Goal: Task Accomplishment & Management: Manage account settings

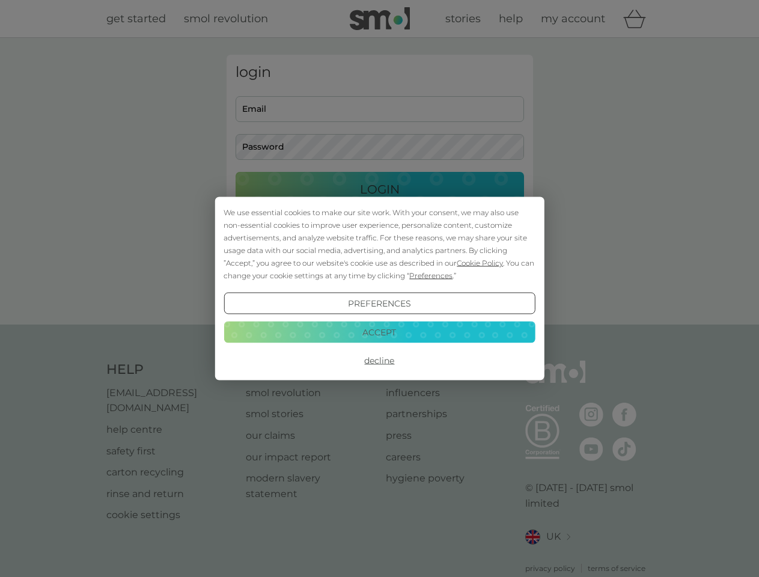
click at [480, 263] on span "Cookie Policy" at bounding box center [480, 262] width 46 height 9
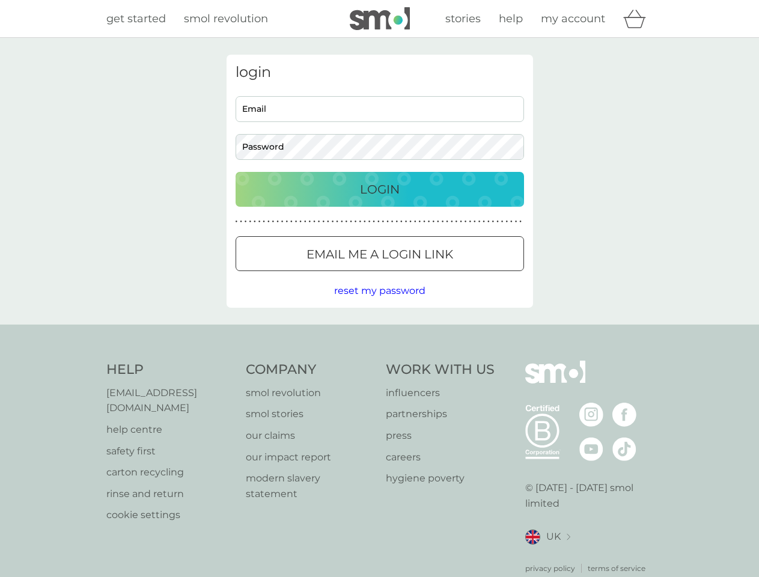
click at [430, 275] on div "login Email Password Login ● ● ● ● ● ● ● ● ● ● ● ● ● ● ● ● ● ● ● ● ● ● ● ● ● ● …" at bounding box center [380, 181] width 306 height 253
click at [379, 303] on div "login Email Password Login ● ● ● ● ● ● ● ● ● ● ● ● ● ● ● ● ● ● ● ● ● ● ● ● ● ● …" at bounding box center [380, 181] width 306 height 253
click at [379, 361] on div "Help [EMAIL_ADDRESS][DOMAIN_NAME] help centre safety first carton recycling rin…" at bounding box center [379, 467] width 547 height 213
click at [379, 332] on div "Help [EMAIL_ADDRESS][DOMAIN_NAME] help centre safety first carton recycling rin…" at bounding box center [379, 466] width 759 height 285
